Goal: Book appointment/travel/reservation

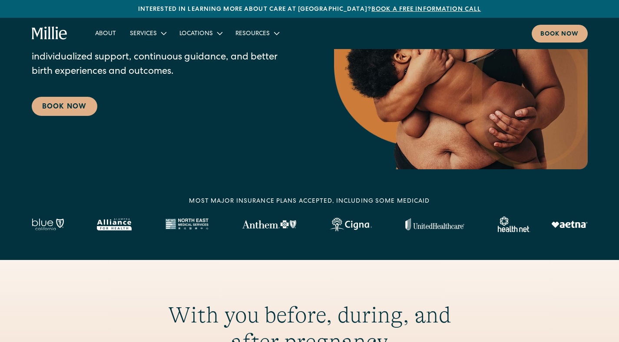
scroll to position [139, 0]
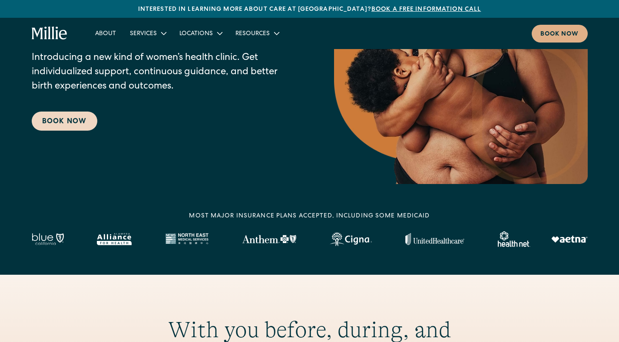
click at [79, 120] on link "Book Now" at bounding box center [65, 121] width 66 height 19
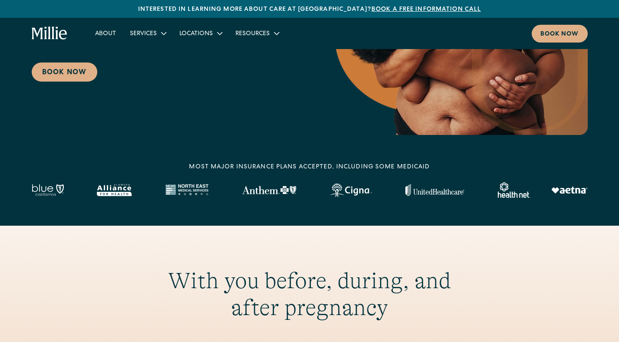
scroll to position [206, 0]
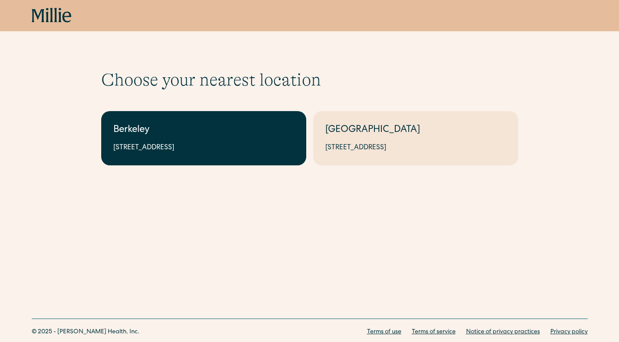
click at [234, 142] on link "Berkeley [STREET_ADDRESS]" at bounding box center [203, 138] width 205 height 54
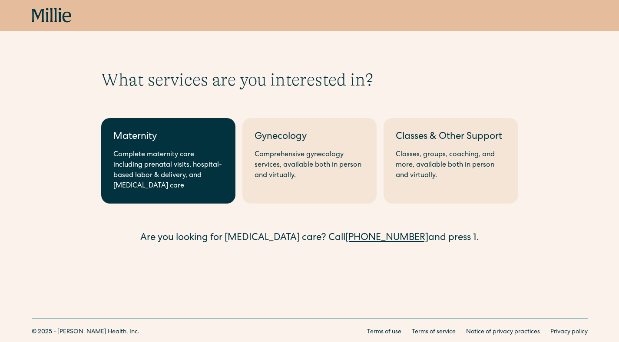
click at [223, 158] on link "Maternity Complete maternity care including prenatal visits, hospital-based lab…" at bounding box center [168, 161] width 134 height 86
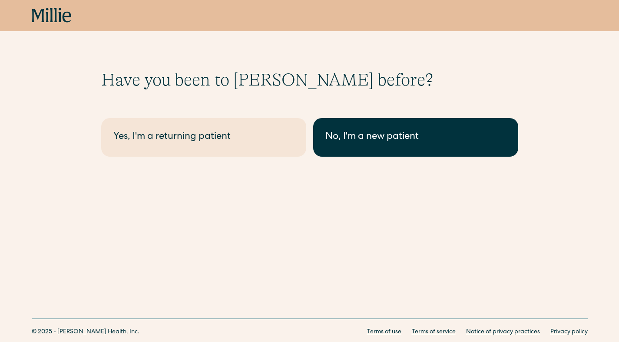
click at [315, 137] on link "No, I'm a new patient" at bounding box center [415, 137] width 205 height 39
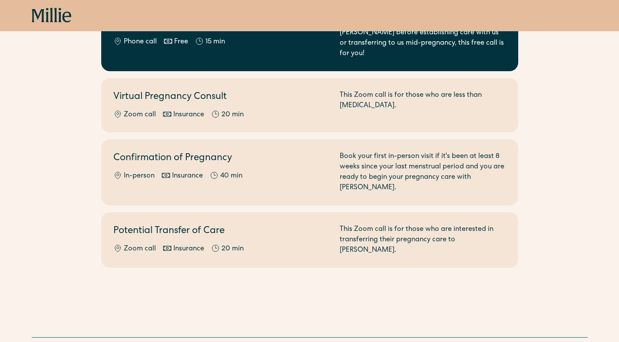
scroll to position [86, 0]
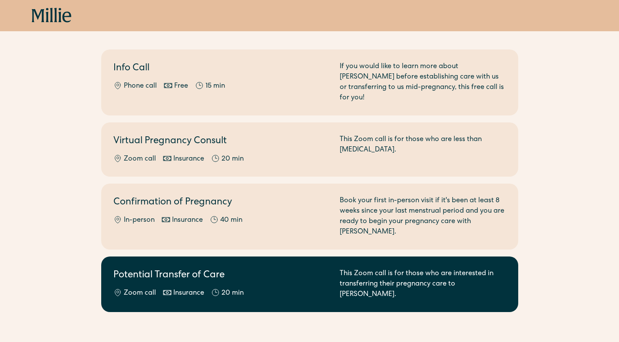
click at [262, 269] on div "Potential Transfer of Care Zoom call Insurance 20 min" at bounding box center [221, 284] width 216 height 31
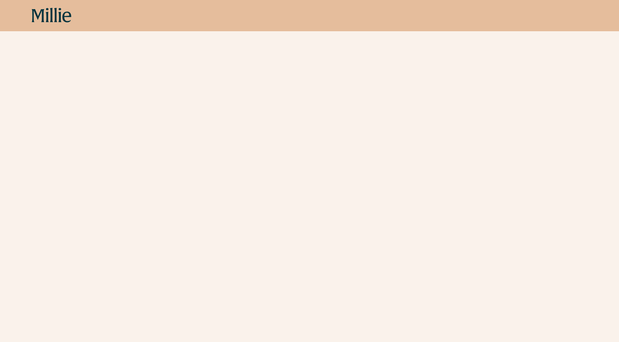
scroll to position [1013, 0]
